Goal: Find specific page/section: Find specific page/section

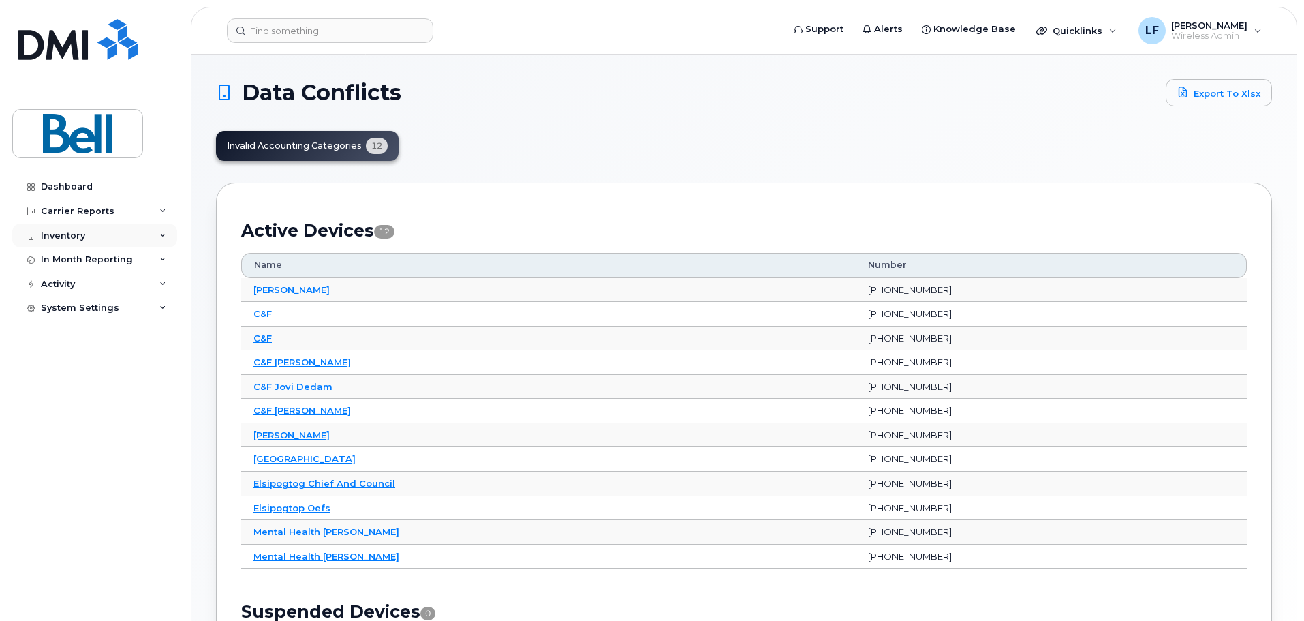
click at [72, 234] on div "Inventory" at bounding box center [63, 235] width 44 height 11
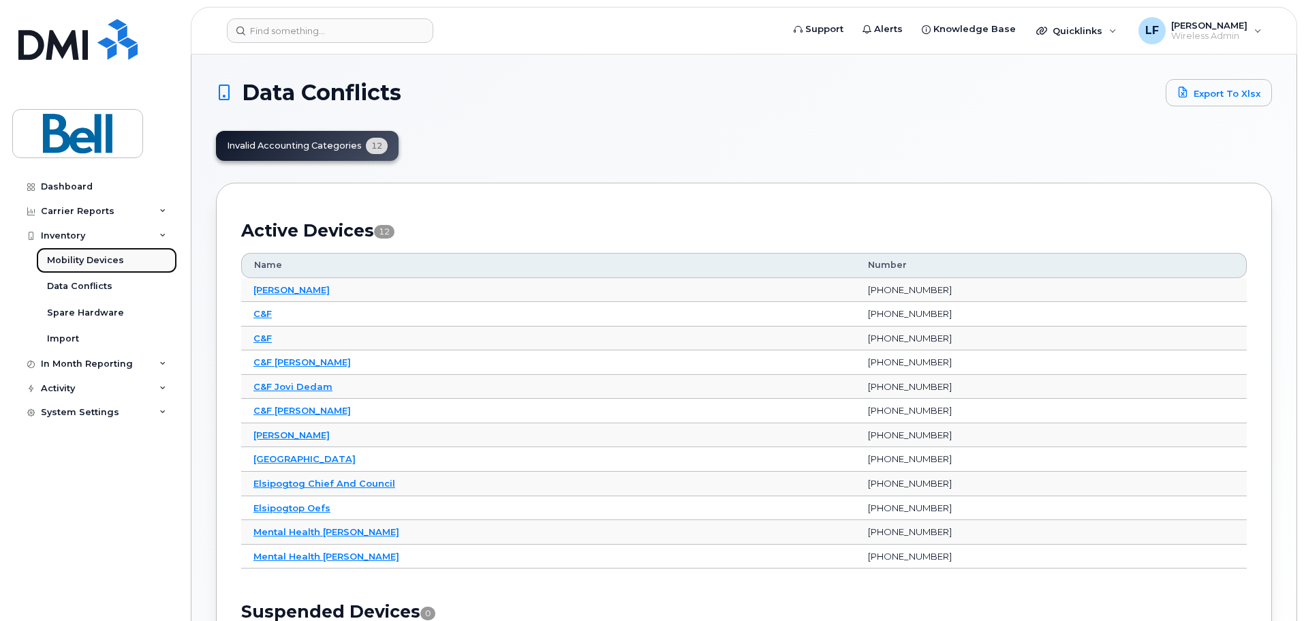
click at [74, 260] on div "Mobility Devices" at bounding box center [85, 260] width 77 height 12
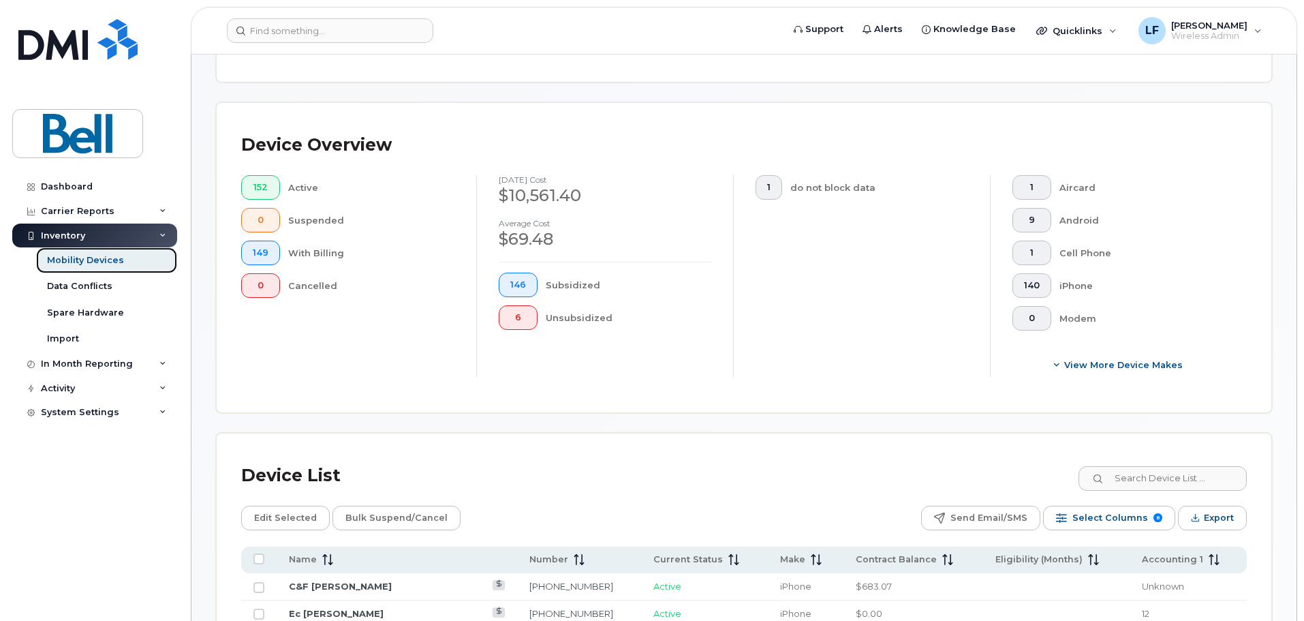
scroll to position [613, 0]
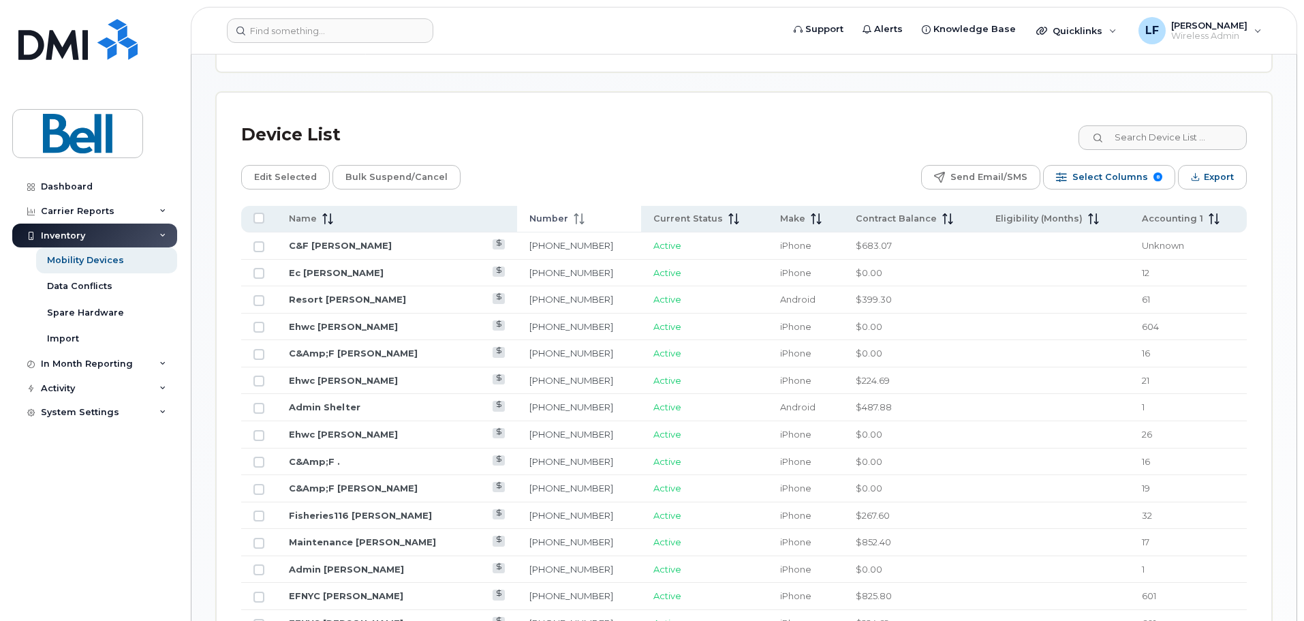
click at [542, 213] on span "Number" at bounding box center [548, 219] width 39 height 12
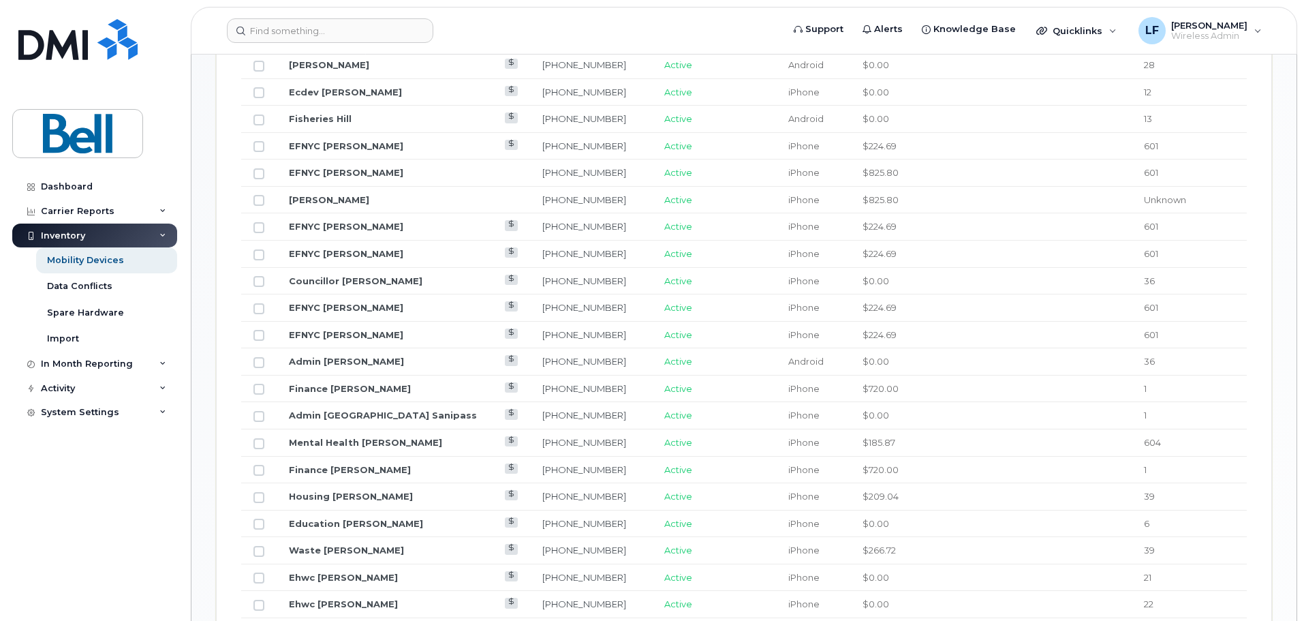
scroll to position [886, 0]
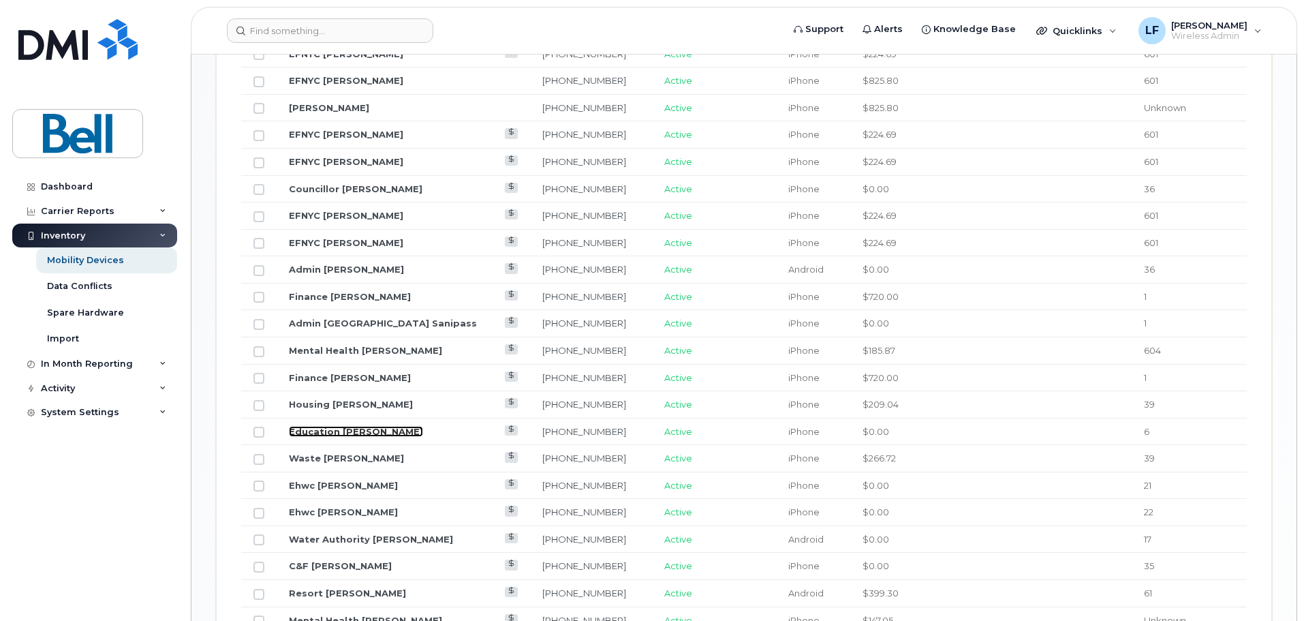
click at [391, 426] on link "Education [PERSON_NAME]" at bounding box center [356, 431] width 134 height 11
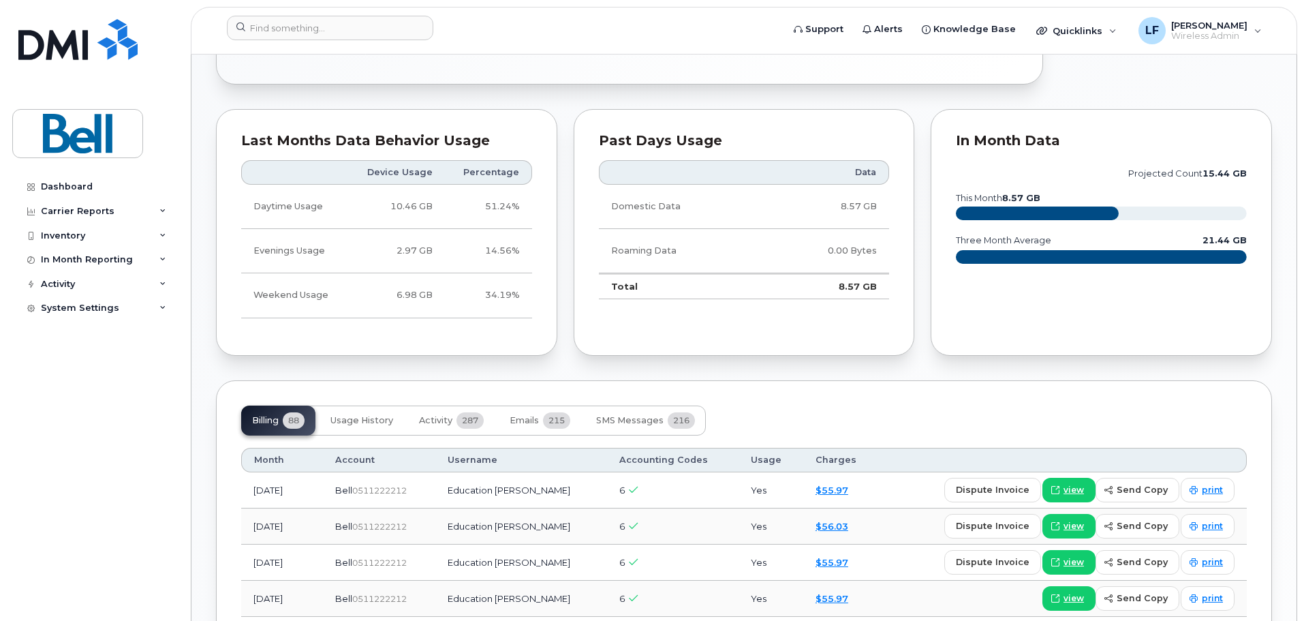
scroll to position [681, 0]
